Goal: Information Seeking & Learning: Understand process/instructions

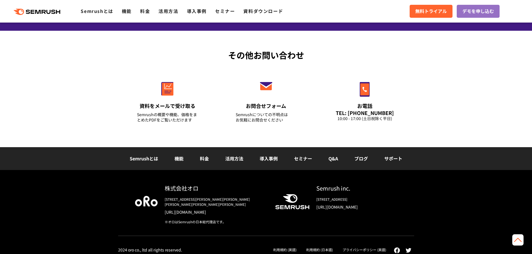
click at [323, 247] on link "利用規約 (日本語)" at bounding box center [319, 249] width 27 height 5
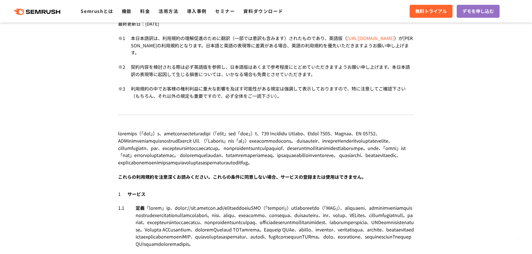
scroll to position [254, 0]
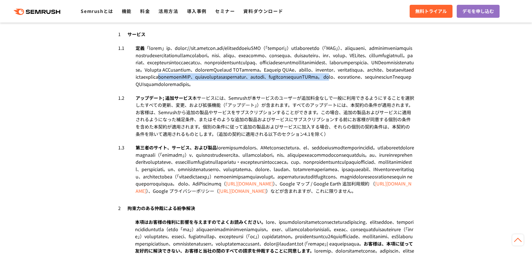
click at [392, 88] on div "定義" at bounding box center [275, 66] width 279 height 43
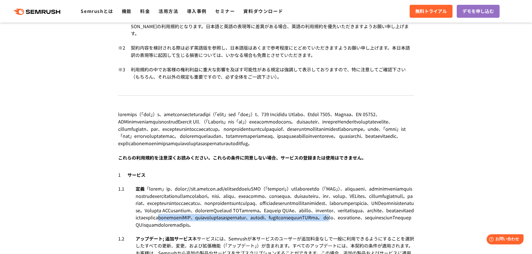
scroll to position [197, 0]
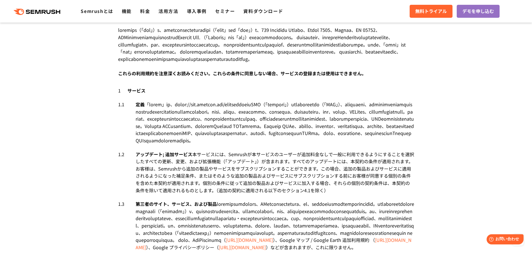
click at [331, 94] on div "1 サービス" at bounding box center [266, 85] width 296 height 17
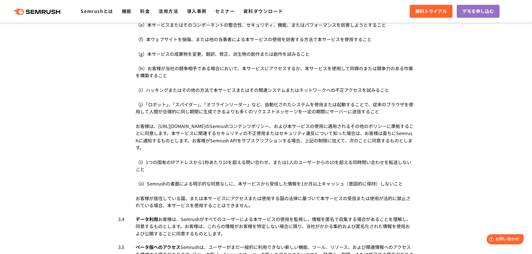
scroll to position [1072, 0]
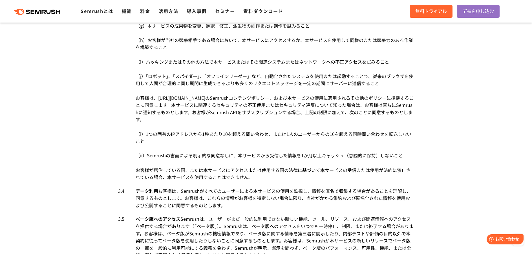
click at [345, 100] on div "禁止事項　 お客様は、直接的または間接的に、以下の行為をすることはできません。 （a）サブライセンス、再販、レンタル、リース、譲渡、タイムシェア、商業的な悪用…" at bounding box center [275, 40] width 279 height 281
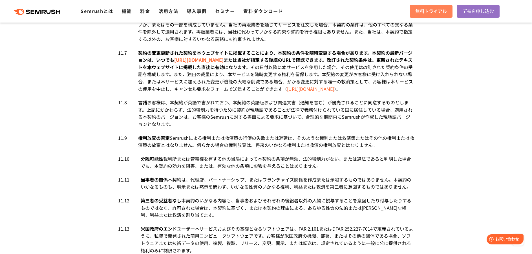
scroll to position [115, 0]
